Goal: Transaction & Acquisition: Purchase product/service

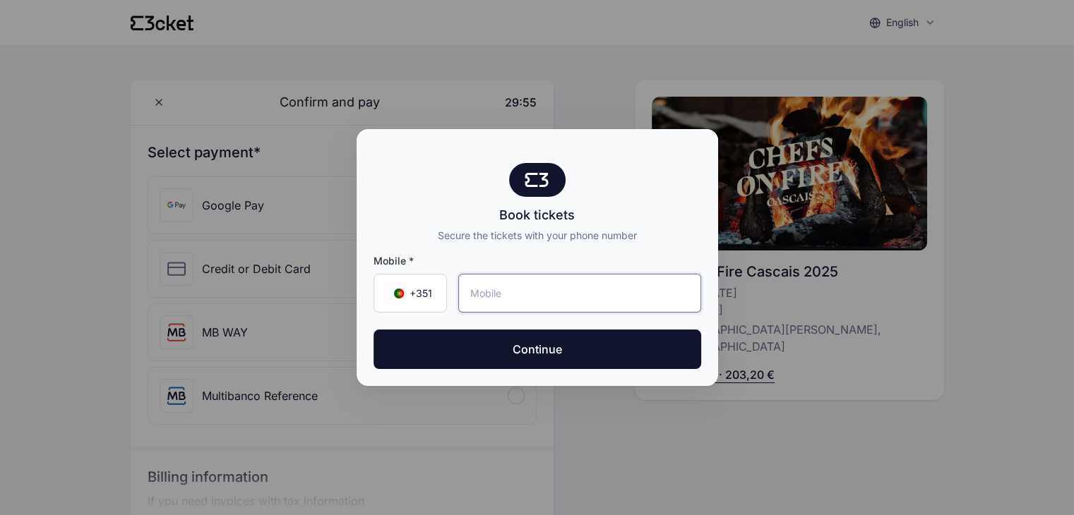
click at [506, 297] on input "tel" at bounding box center [579, 293] width 243 height 39
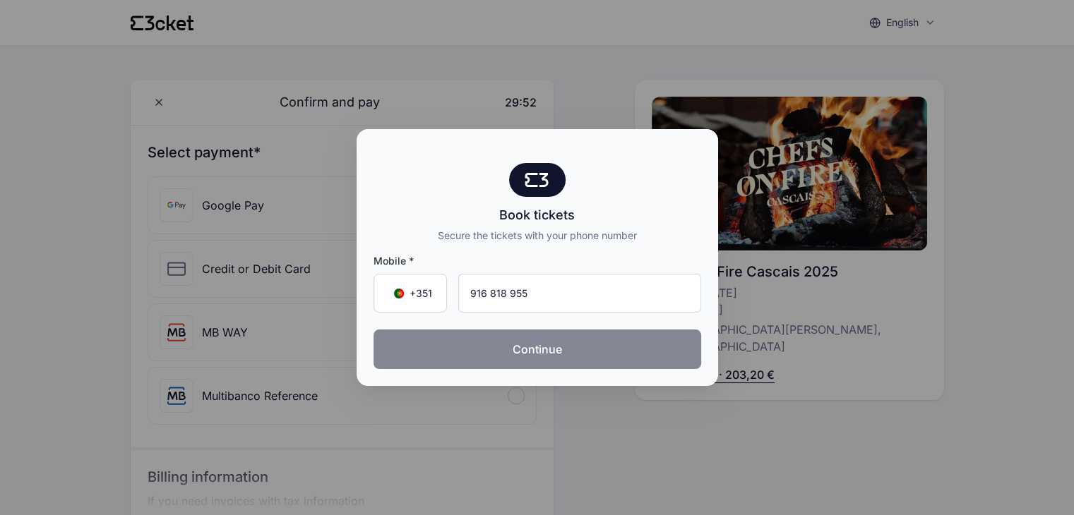
type input "916 818 955"
click at [530, 338] on button "Continue" at bounding box center [538, 350] width 328 height 40
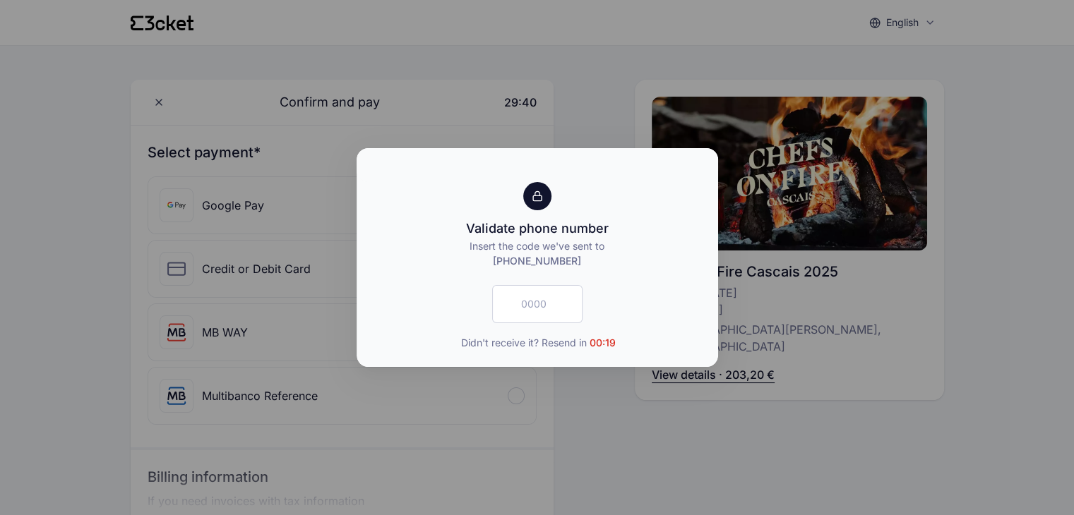
click at [578, 244] on p "Insert the code we've sent to +351 916818955" at bounding box center [538, 254] width 328 height 30
click at [542, 309] on input "text" at bounding box center [537, 304] width 90 height 38
type input "7257"
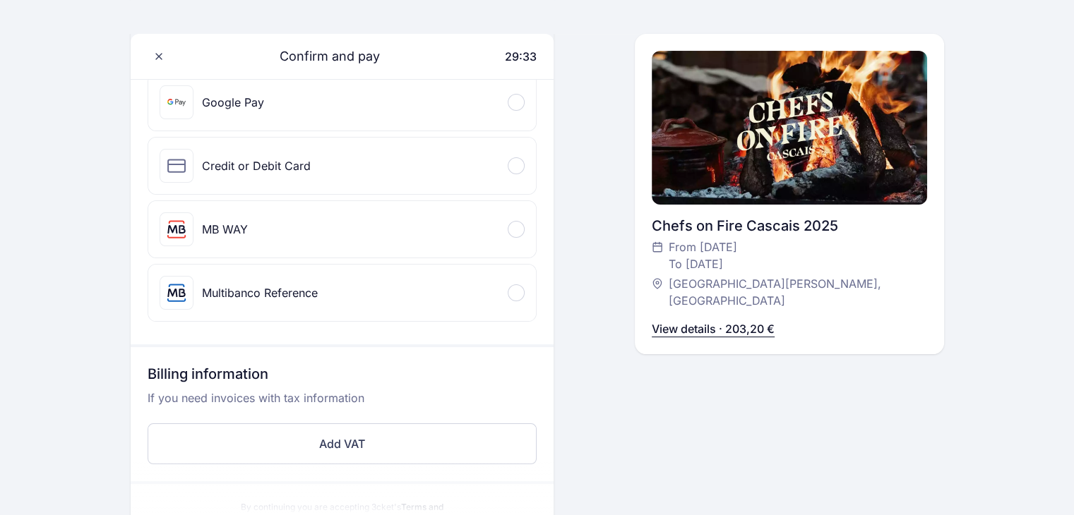
scroll to position [212, 0]
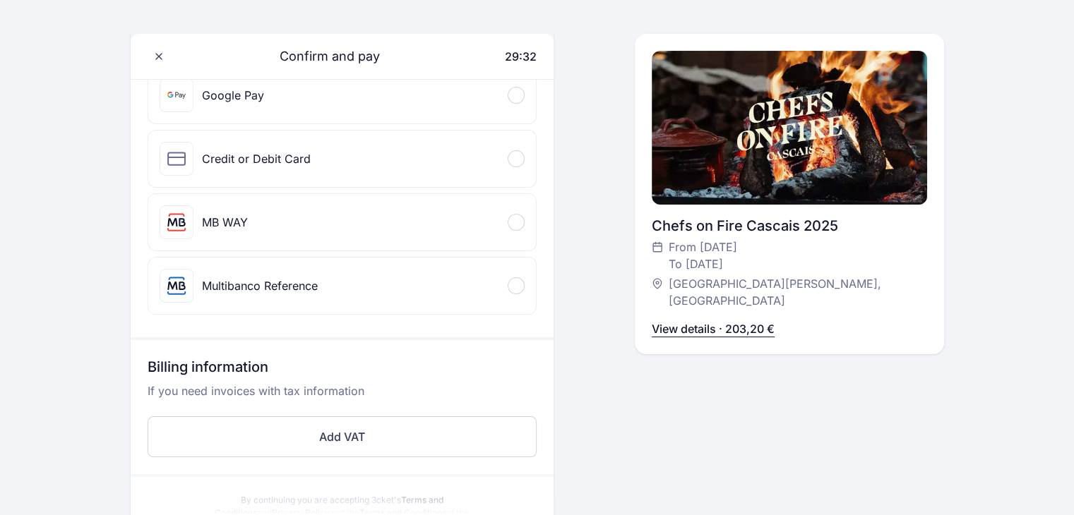
click at [245, 227] on div "MB WAY" at bounding box center [225, 222] width 46 height 17
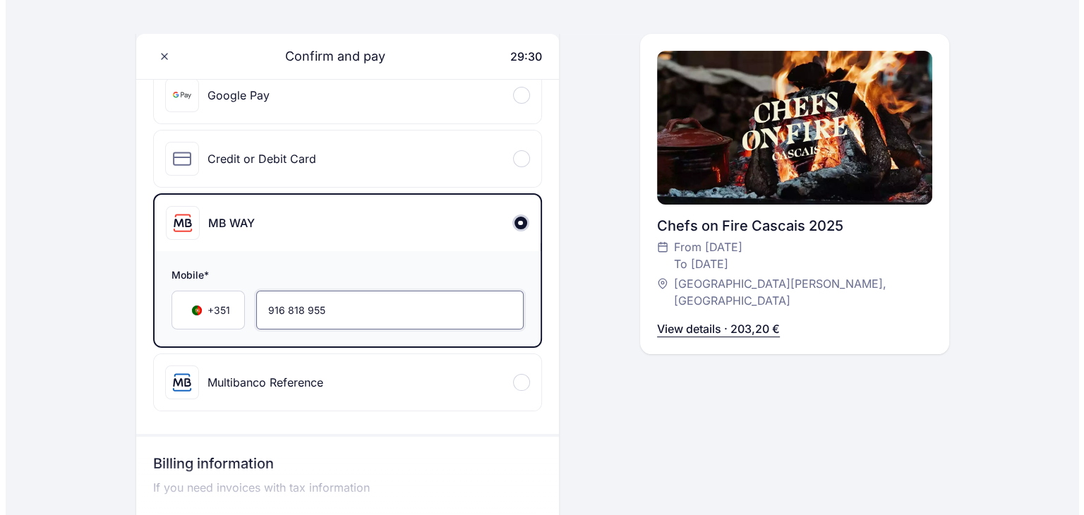
scroll to position [424, 0]
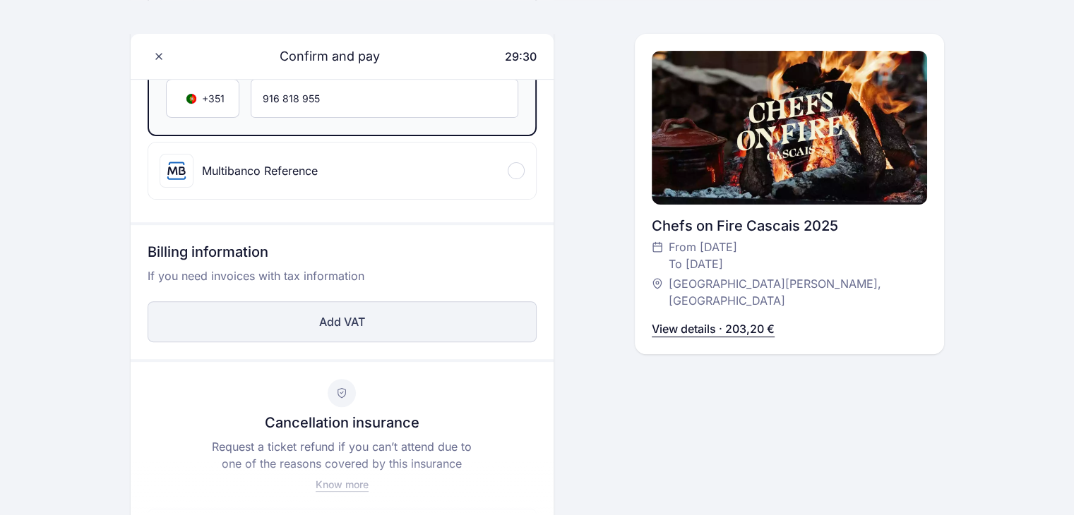
click at [383, 318] on button "Add VAT" at bounding box center [342, 321] width 389 height 41
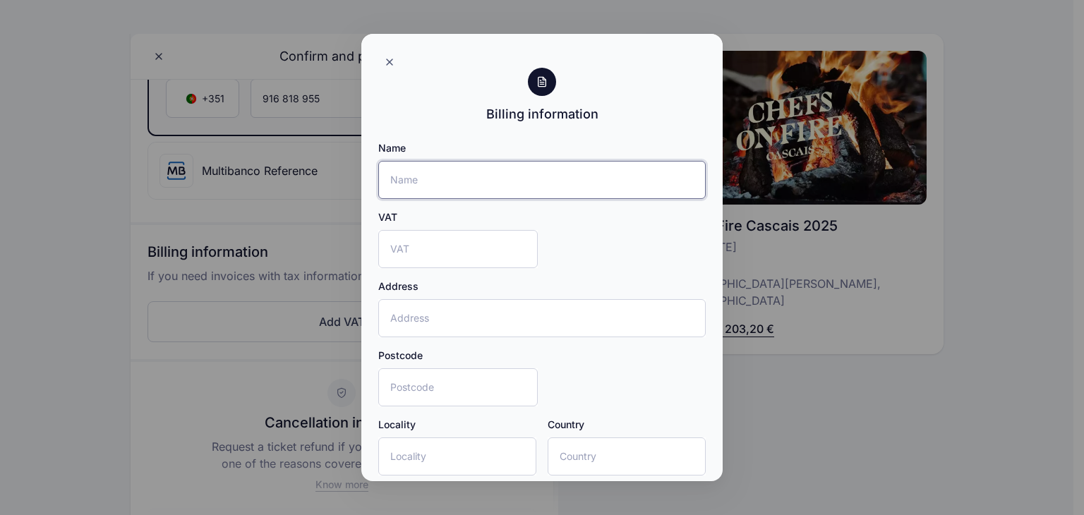
click at [435, 188] on input "Name" at bounding box center [542, 180] width 328 height 38
type input "Raquel Azedo"
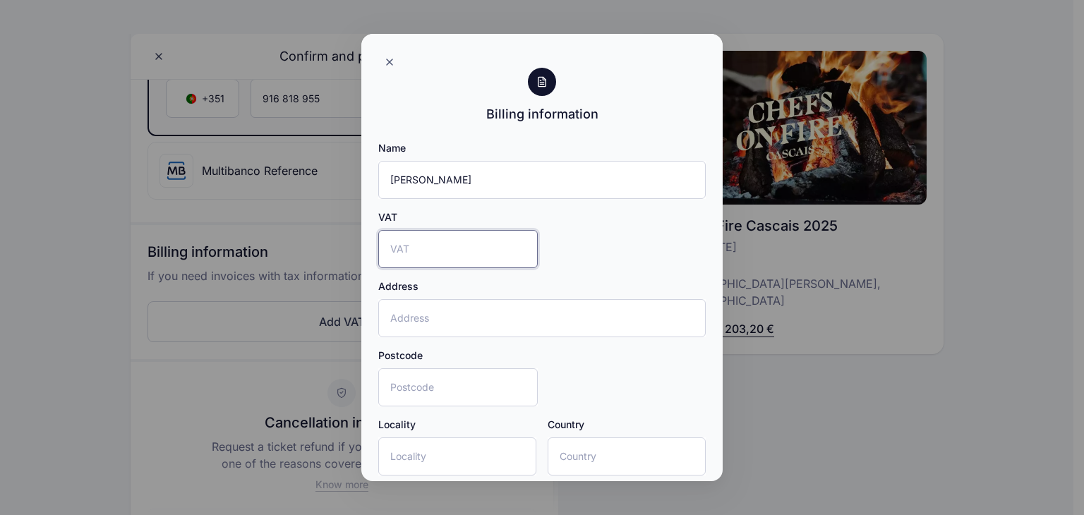
type input "5"
type input "214027449"
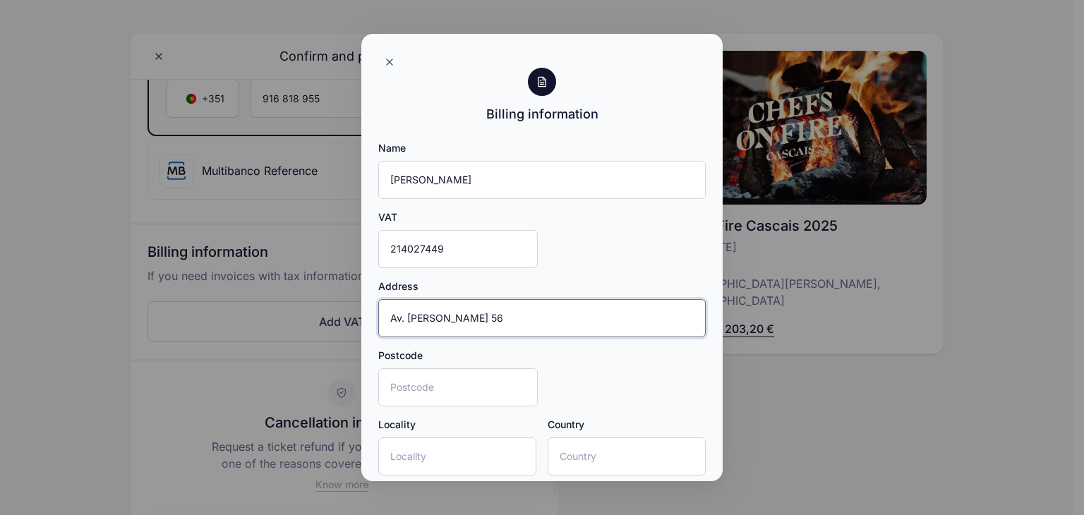
type input "Av. Manuel da Maia 56"
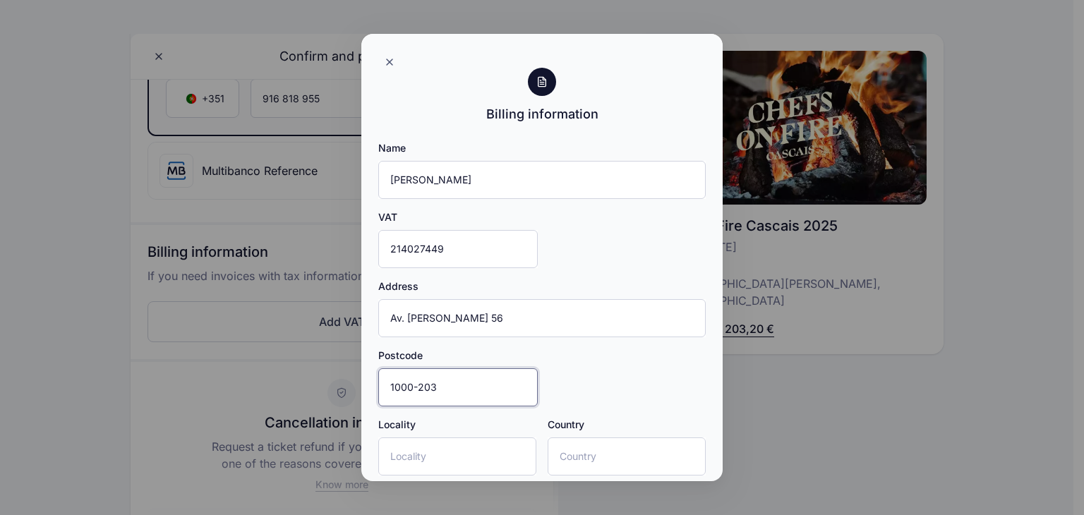
type input "1000-203"
type input "Lisboa"
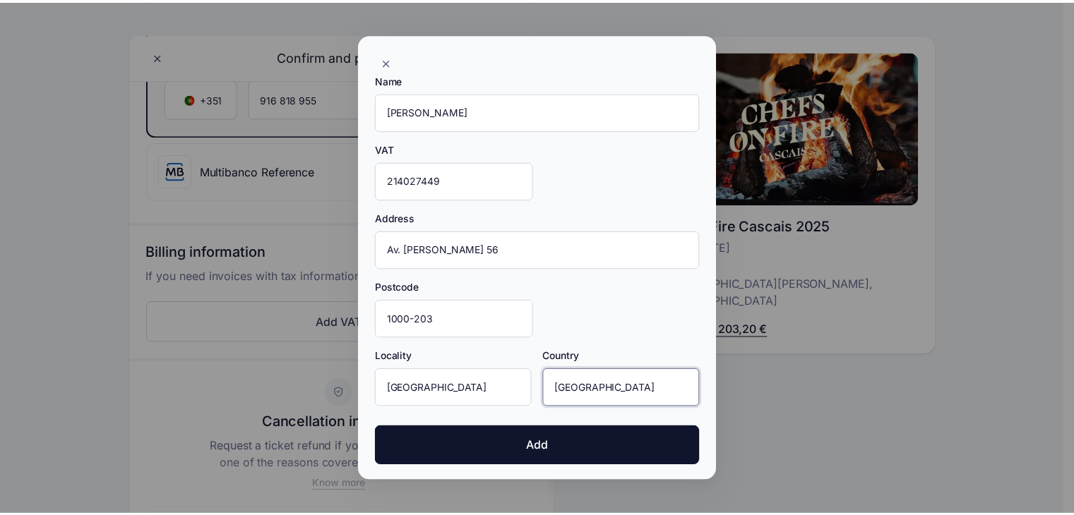
scroll to position [69, 0]
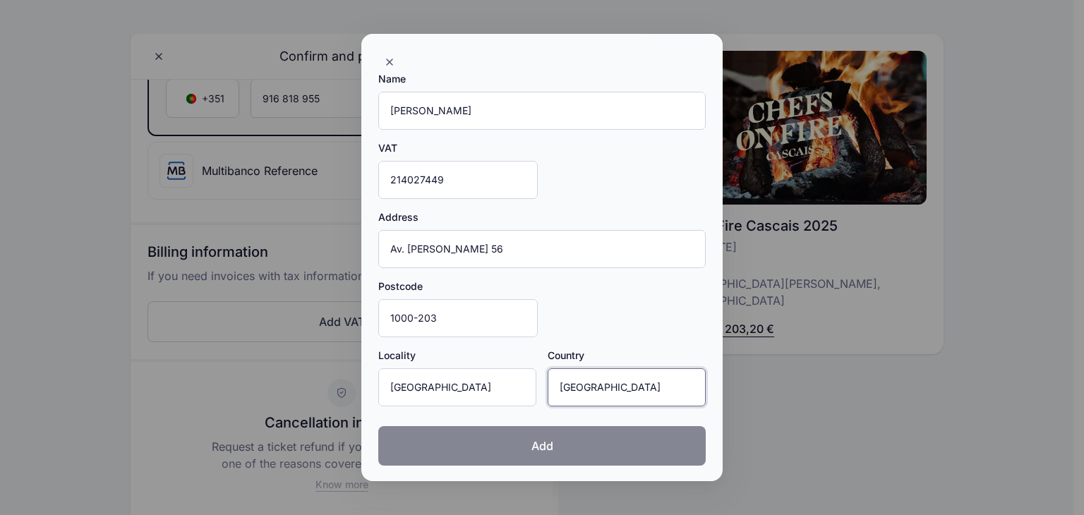
type input "Portugal"
drag, startPoint x: 534, startPoint y: 430, endPoint x: 532, endPoint y: 441, distance: 11.0
click at [534, 434] on button "Add" at bounding box center [542, 446] width 328 height 40
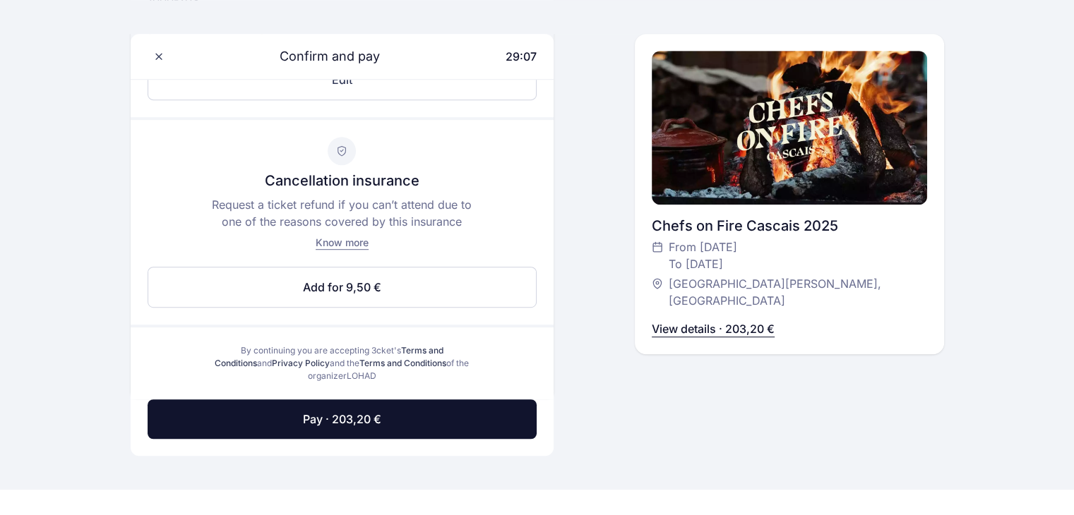
scroll to position [847, 0]
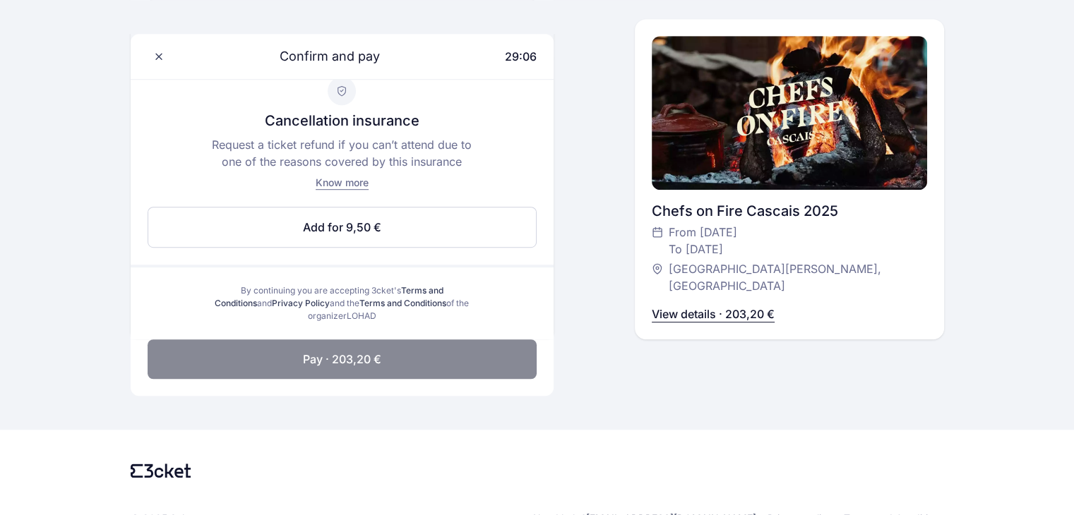
click at [390, 350] on button "Pay · 203,20 €" at bounding box center [342, 360] width 389 height 40
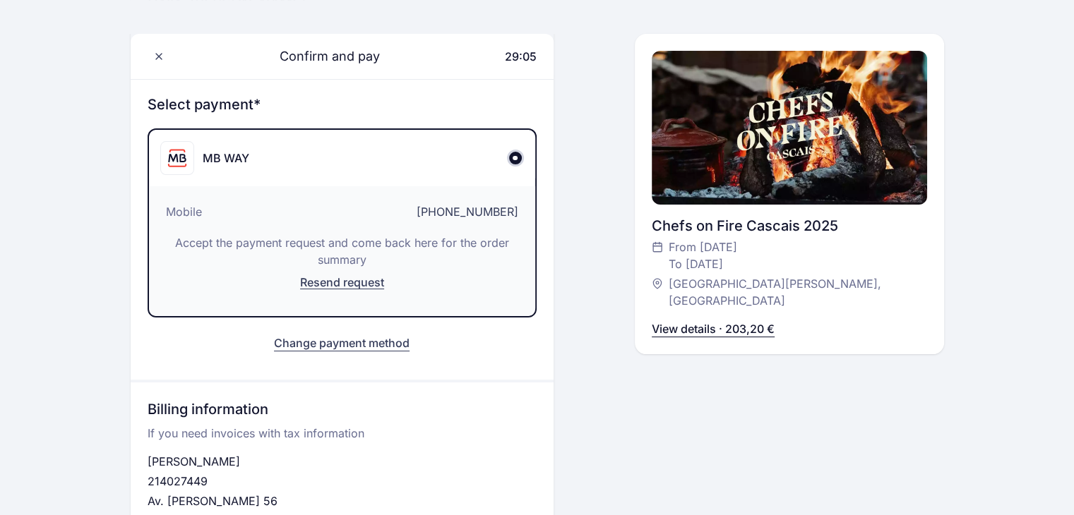
scroll to position [148, 0]
click at [712, 321] on p "View details · 203,20 €" at bounding box center [713, 329] width 123 height 17
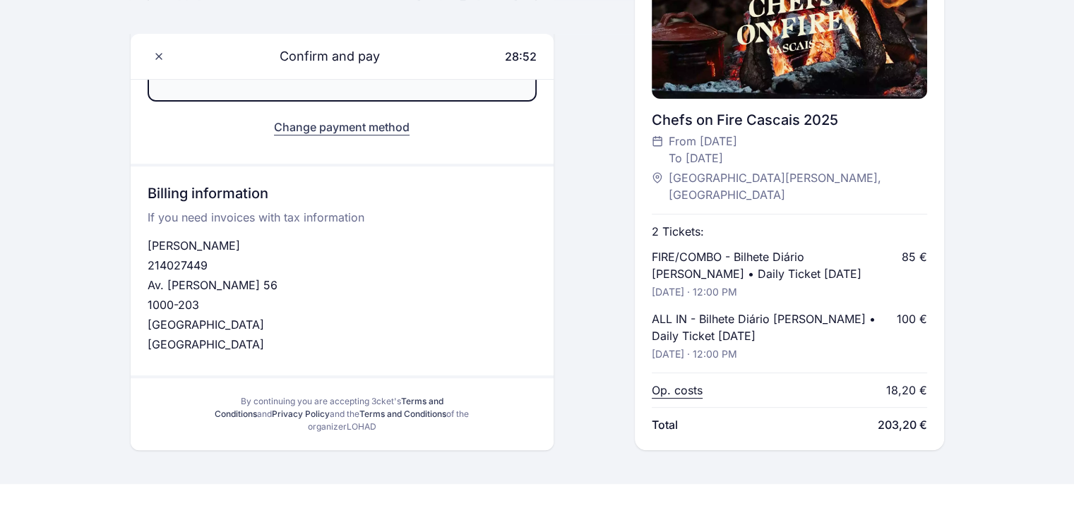
scroll to position [430, 0]
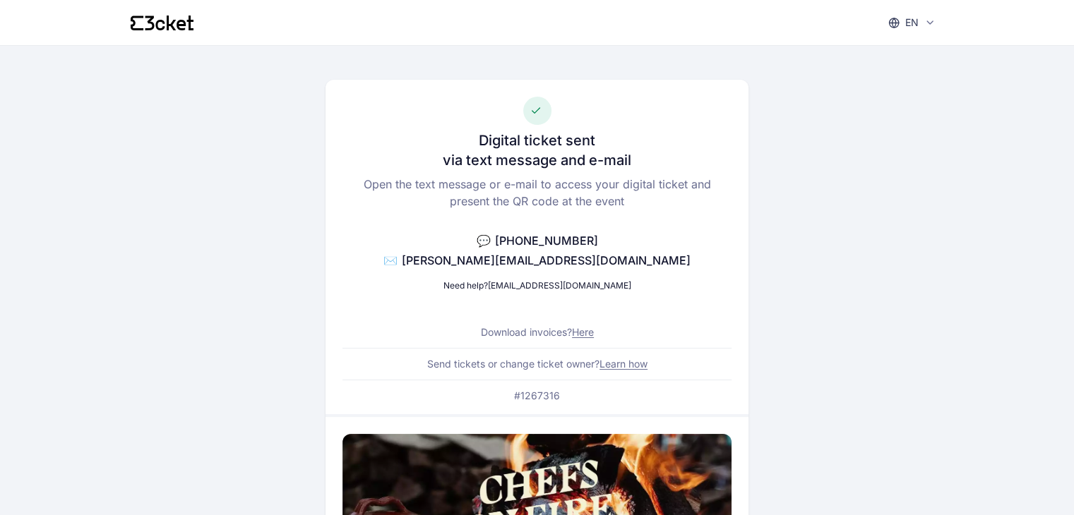
click at [590, 333] on link "Here" at bounding box center [583, 332] width 22 height 12
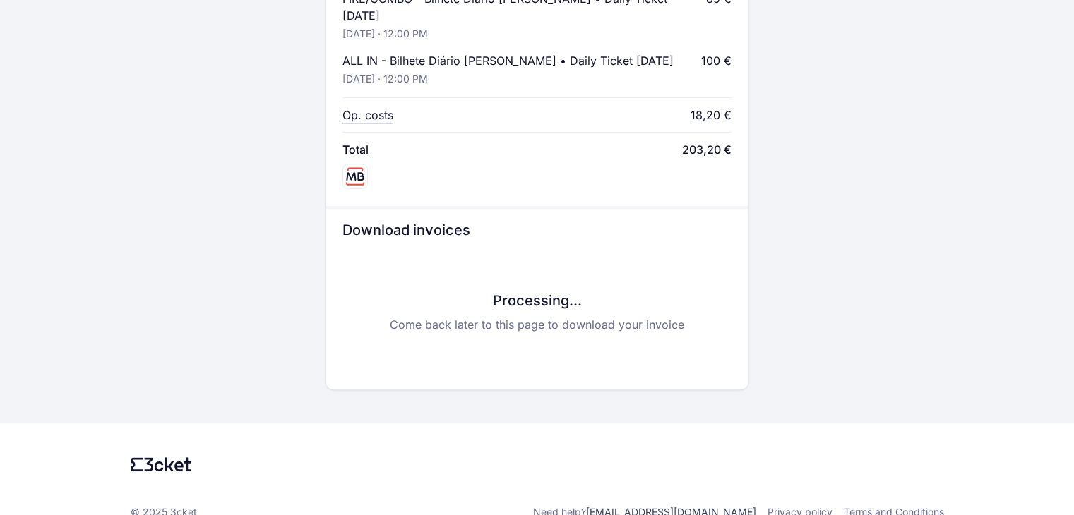
scroll to position [734, 0]
